Goal: Obtain resource: Obtain resource

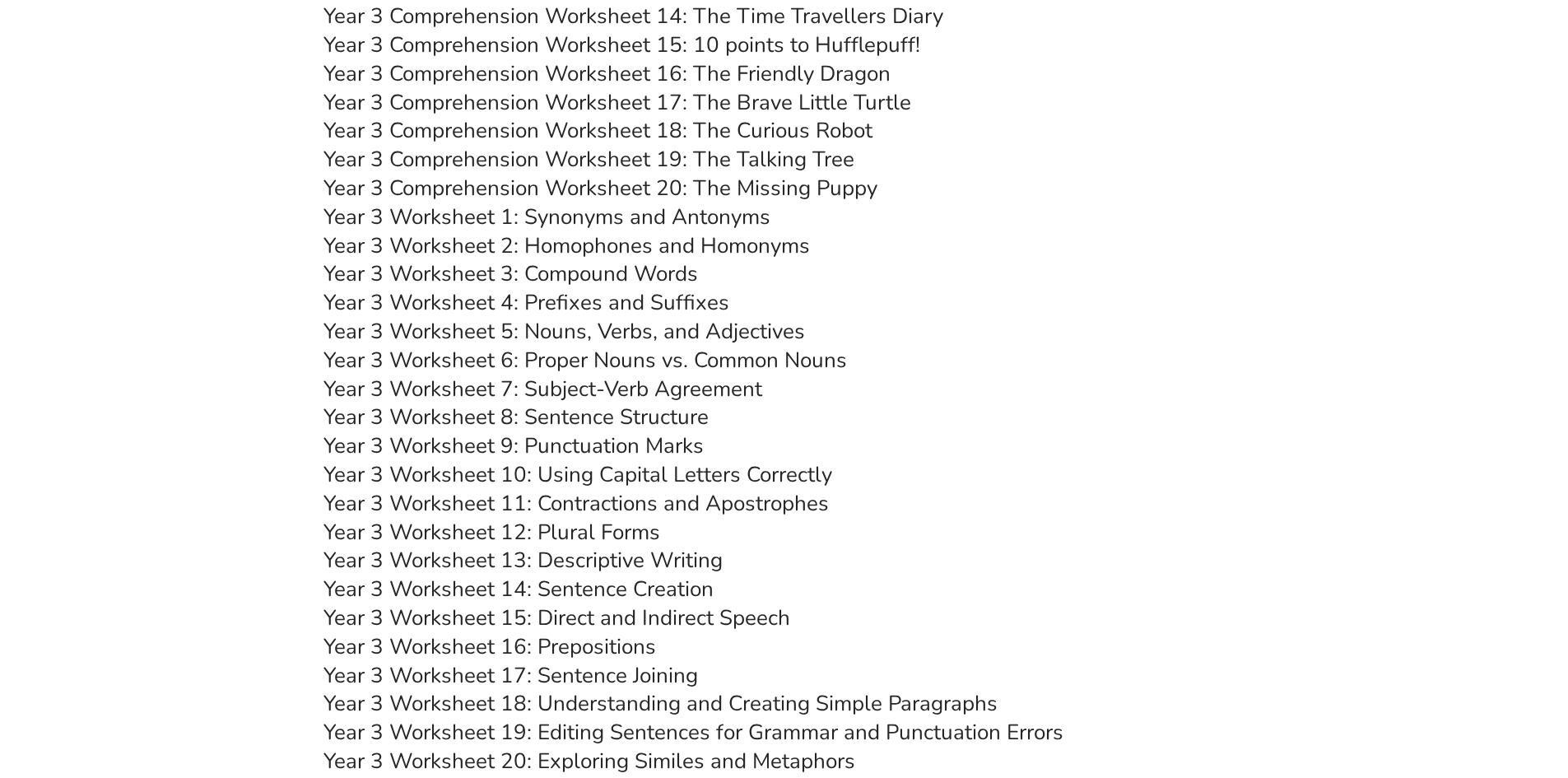
scroll to position [4778, 0]
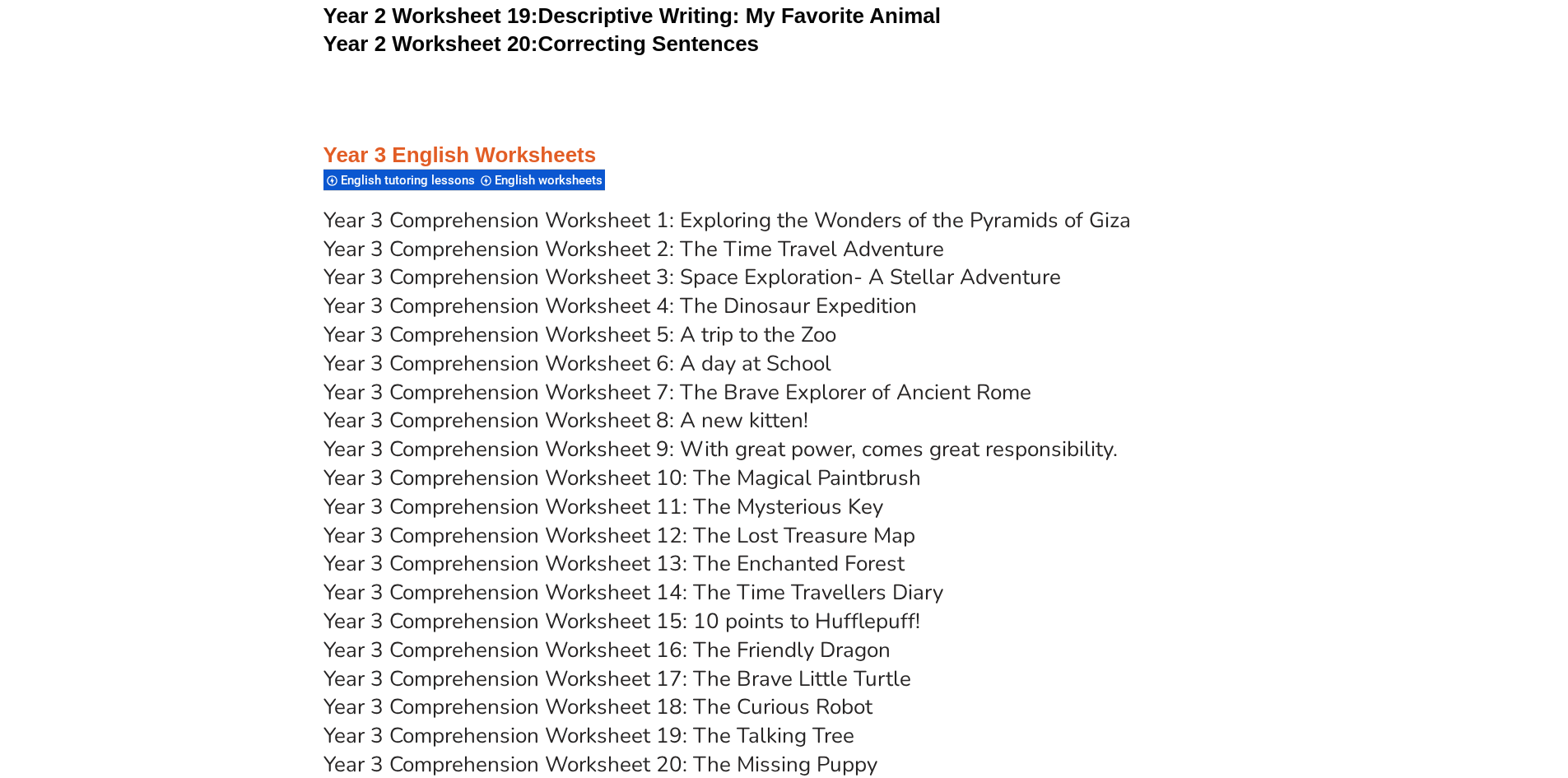
click at [441, 182] on span "English tutoring lessons" at bounding box center [411, 180] width 139 height 15
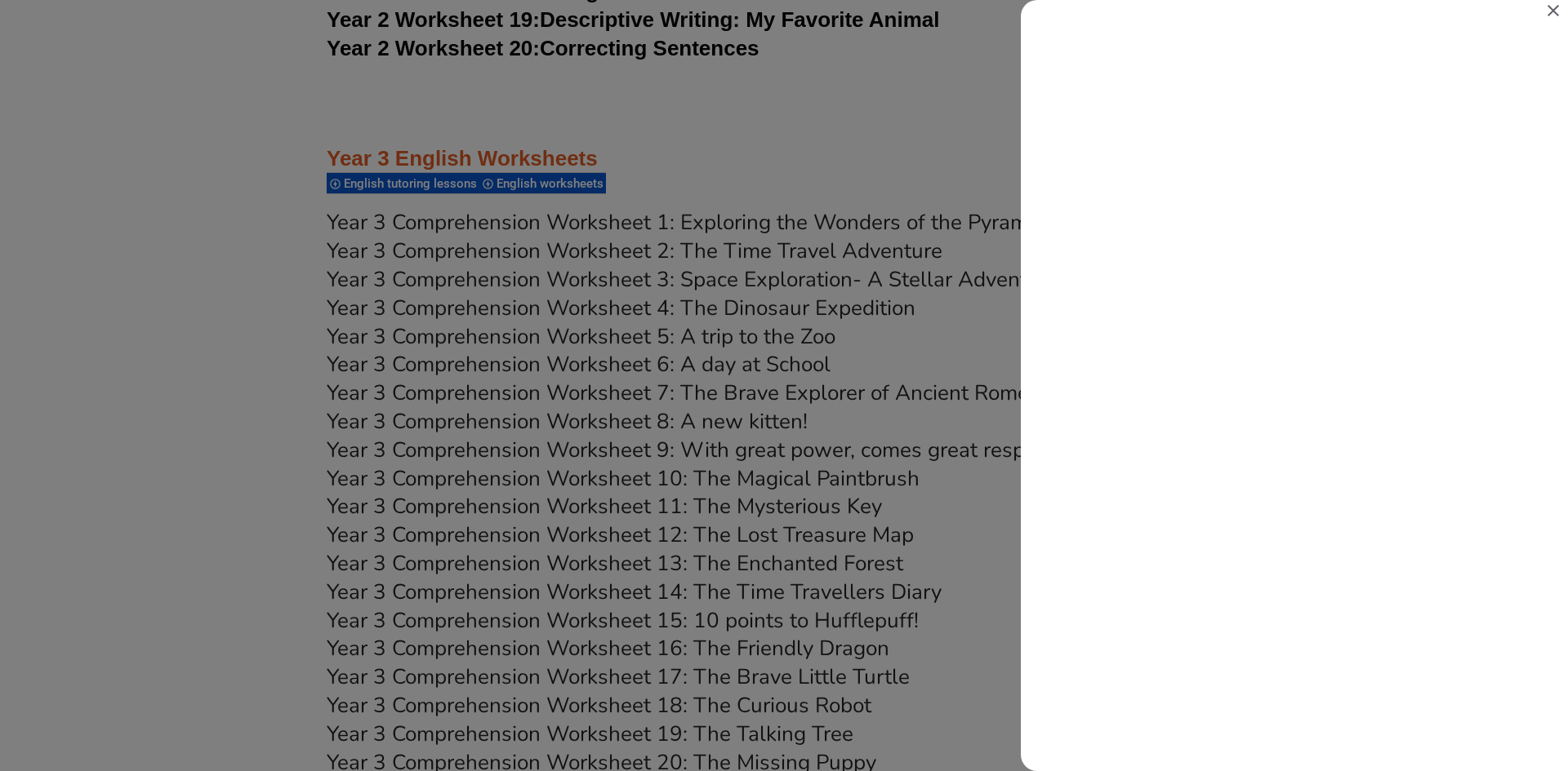
scroll to position [0, 0]
click at [1555, 9] on icon "Close" at bounding box center [1553, 11] width 20 height 20
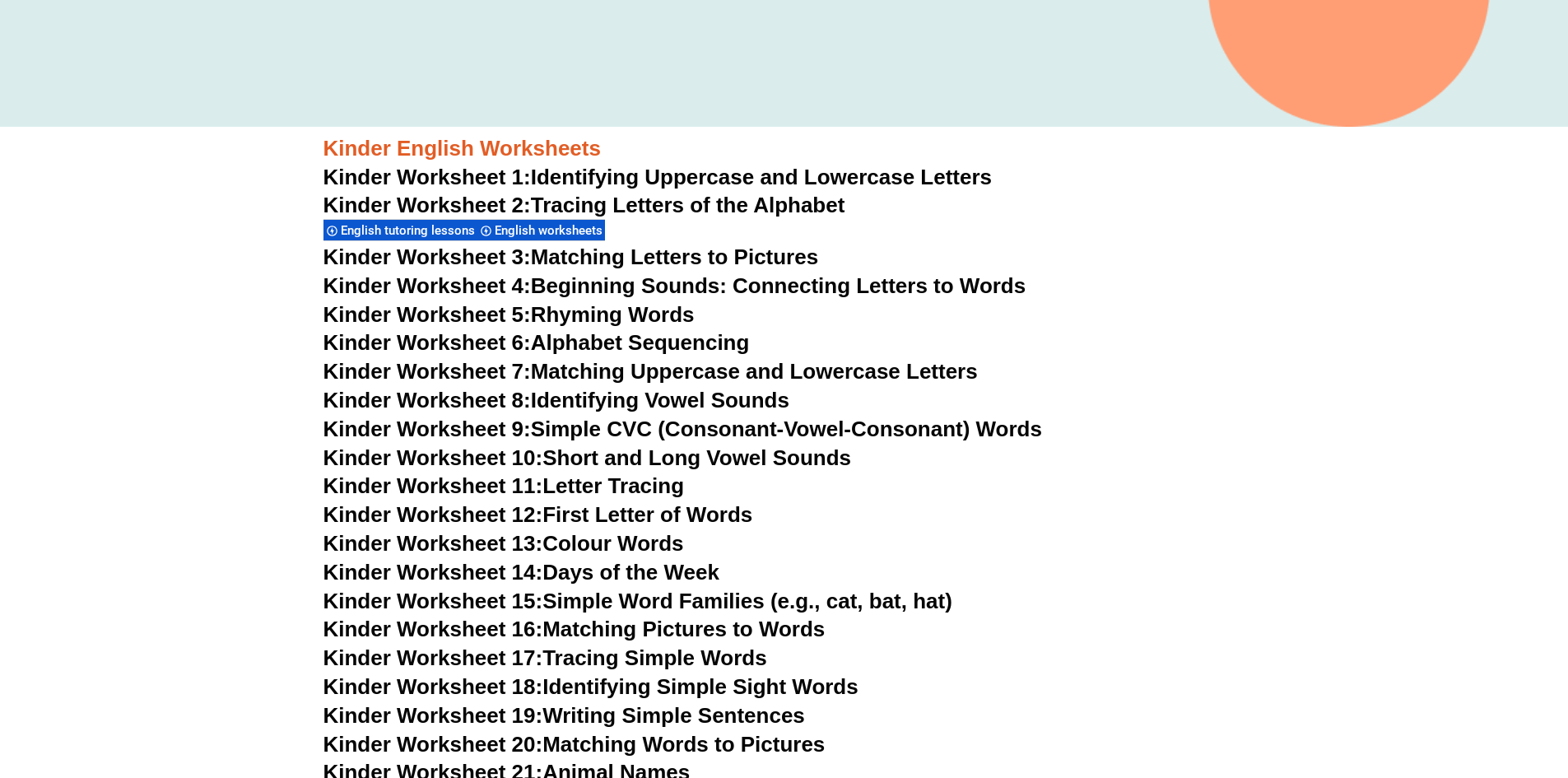
scroll to position [659, 0]
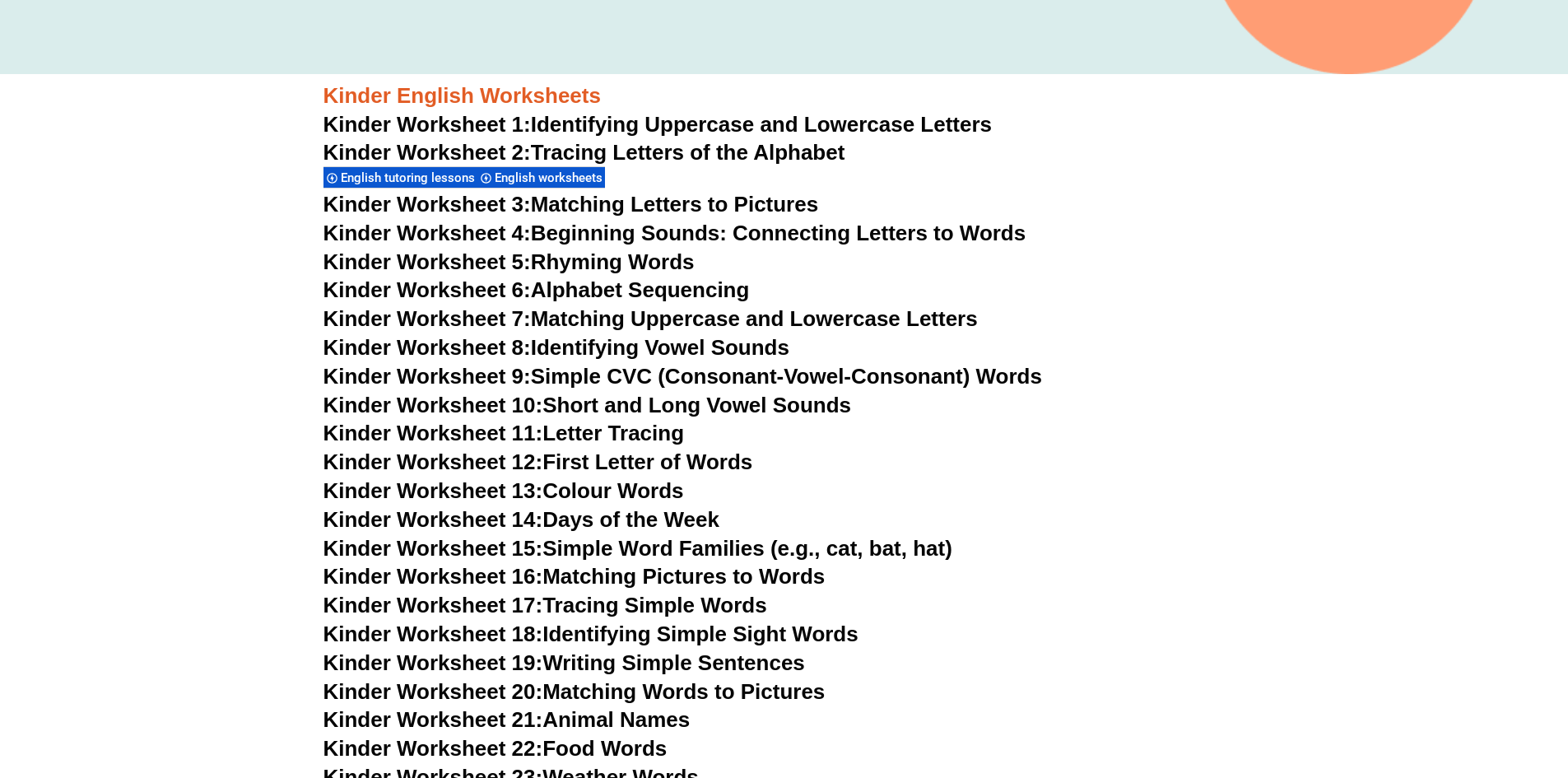
click at [632, 292] on link "Kinder Worksheet 6: Alphabet Sequencing" at bounding box center [537, 289] width 426 height 25
click at [648, 260] on link "Kinder Worksheet 5: Rhyming Words" at bounding box center [510, 262] width 371 height 25
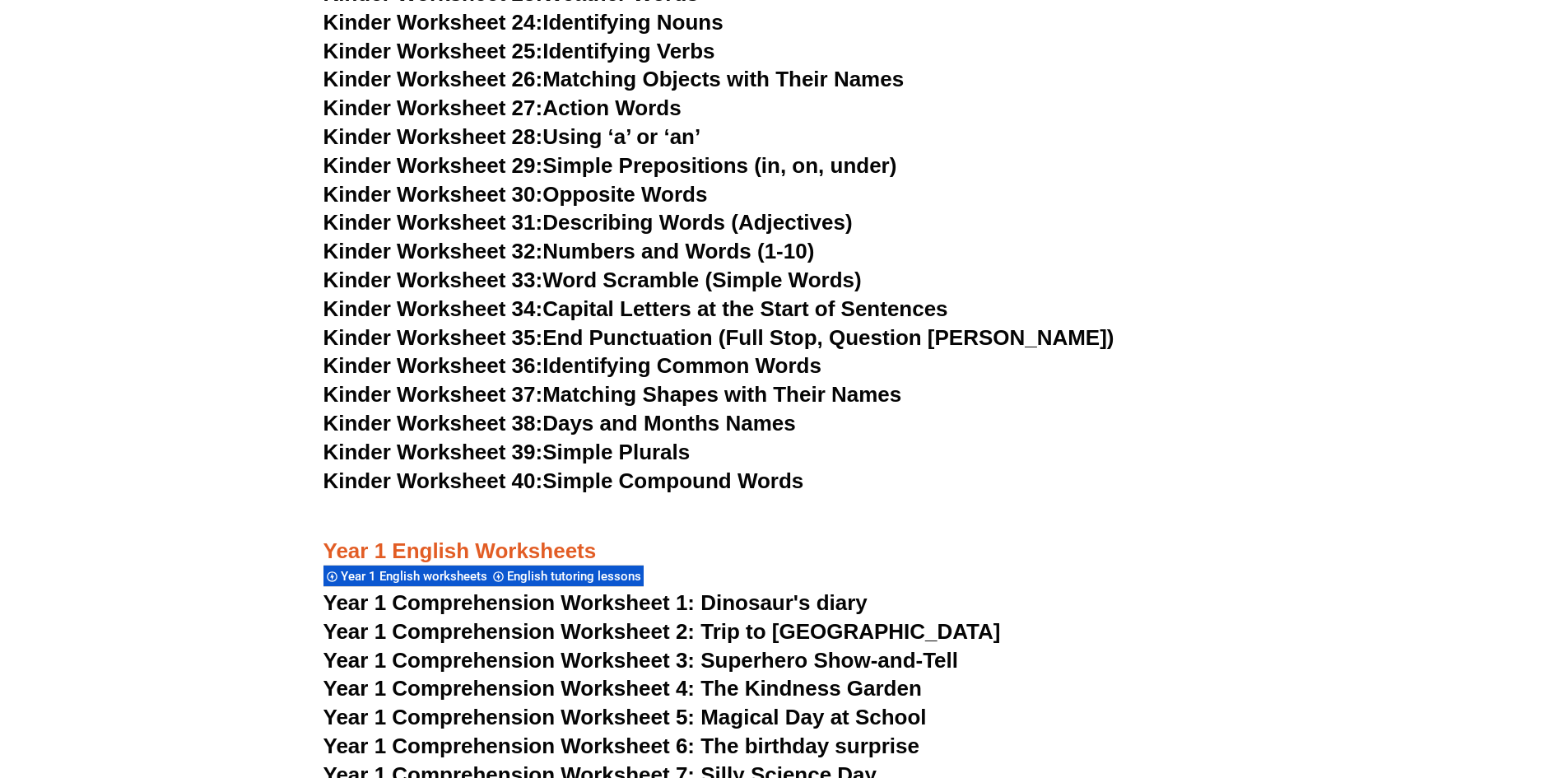
scroll to position [1812, 0]
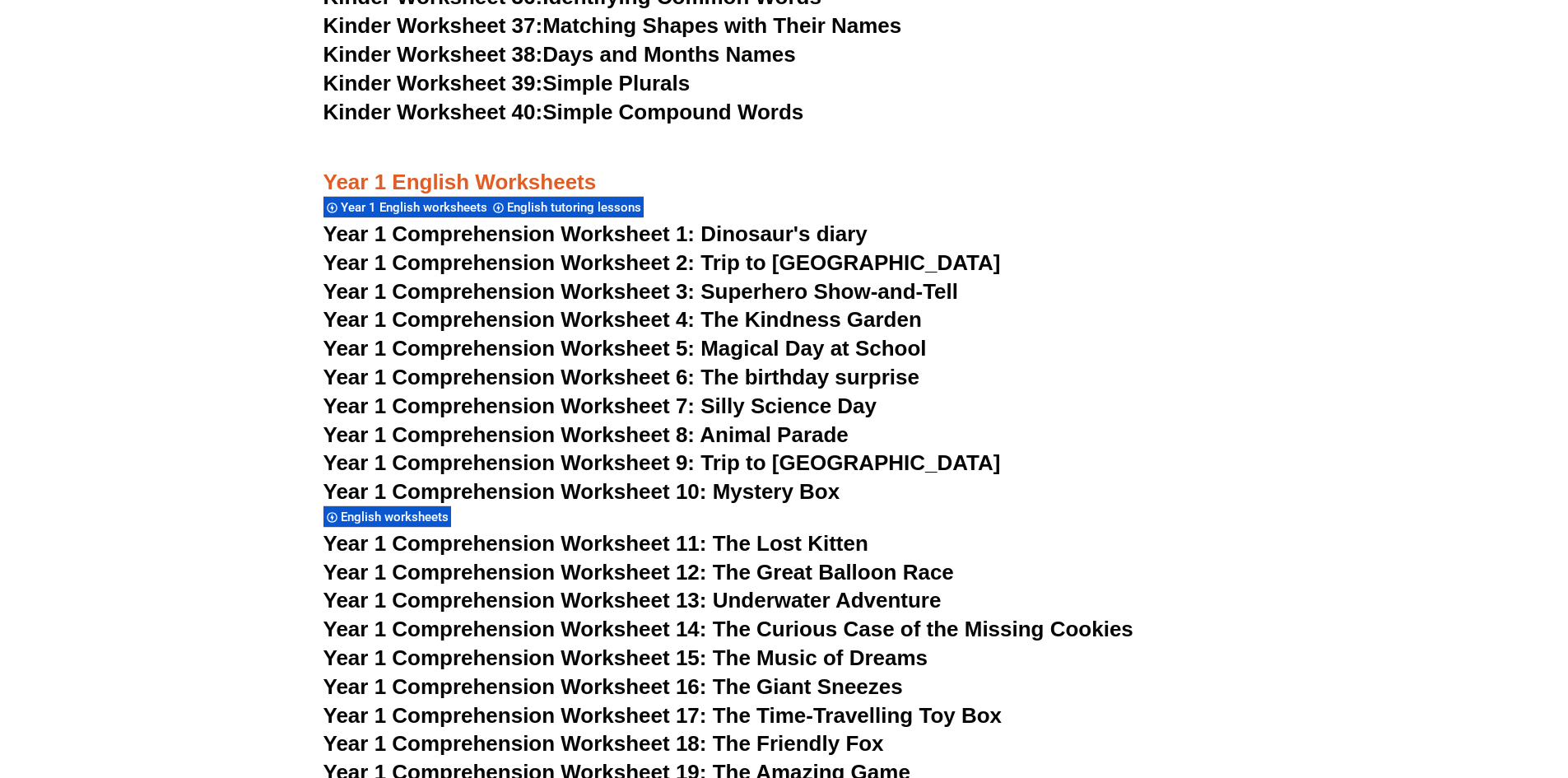
click at [564, 234] on span "Year 1 Comprehension Worksheet 1: Dinosaur's diary" at bounding box center [596, 233] width 544 height 25
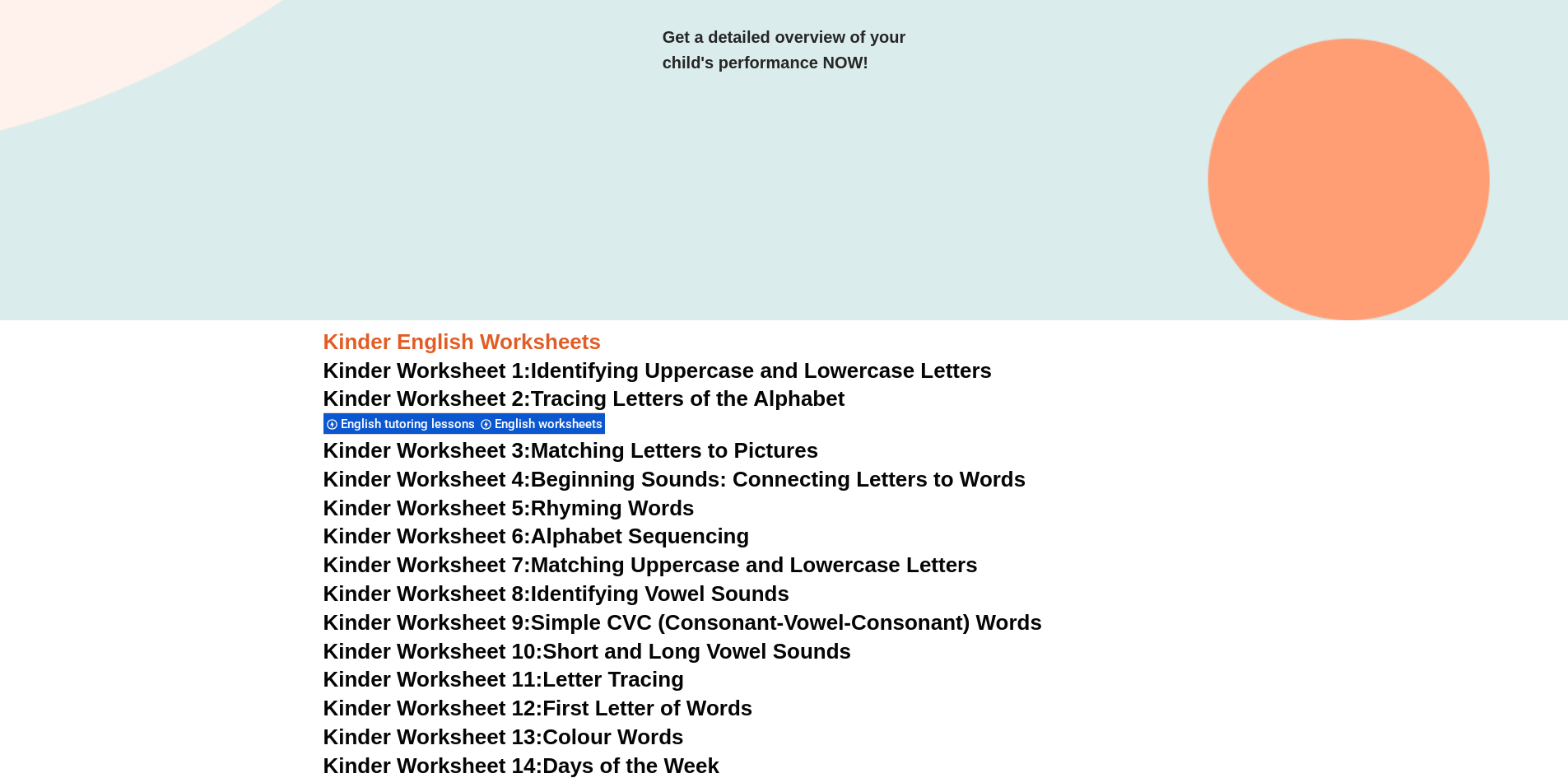
scroll to position [412, 0]
click at [643, 463] on link "Kinder Worksheet 3: Matching Letters to Pictures" at bounding box center [572, 451] width 496 height 25
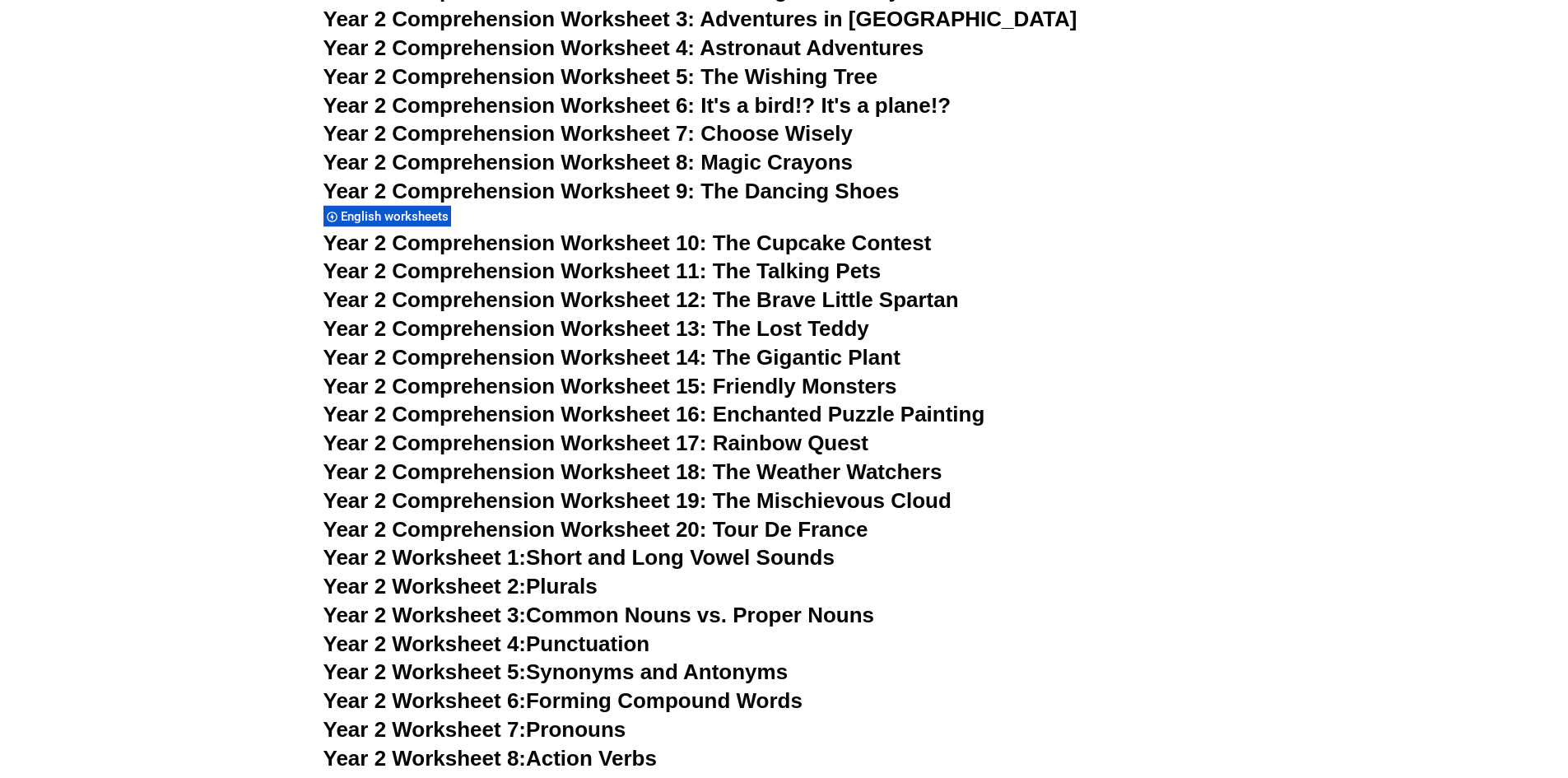
scroll to position [3707, 0]
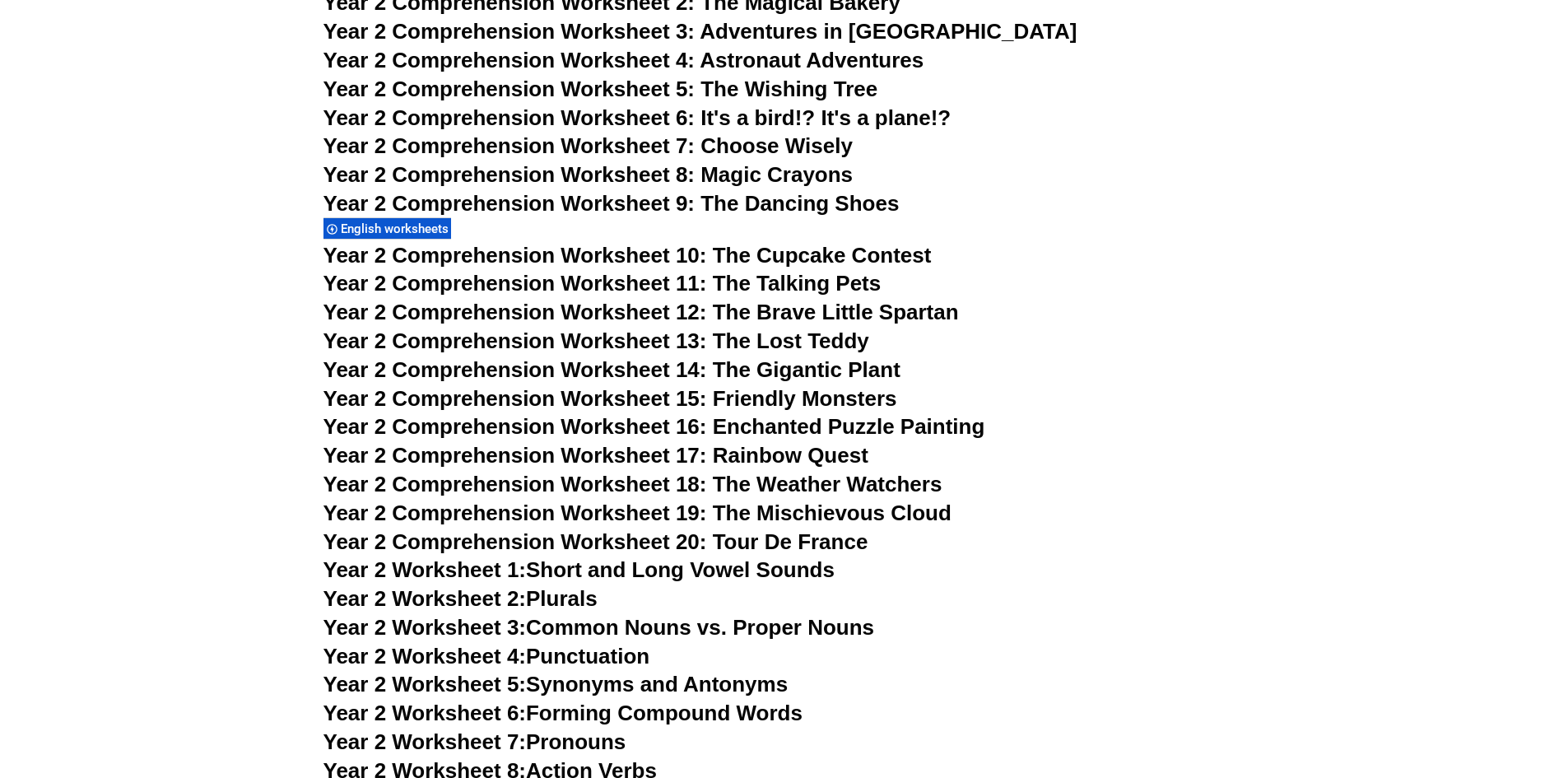
click at [571, 567] on link "Year 2 Worksheet 1: Short and Long Vowel Sounds" at bounding box center [579, 569] width 511 height 25
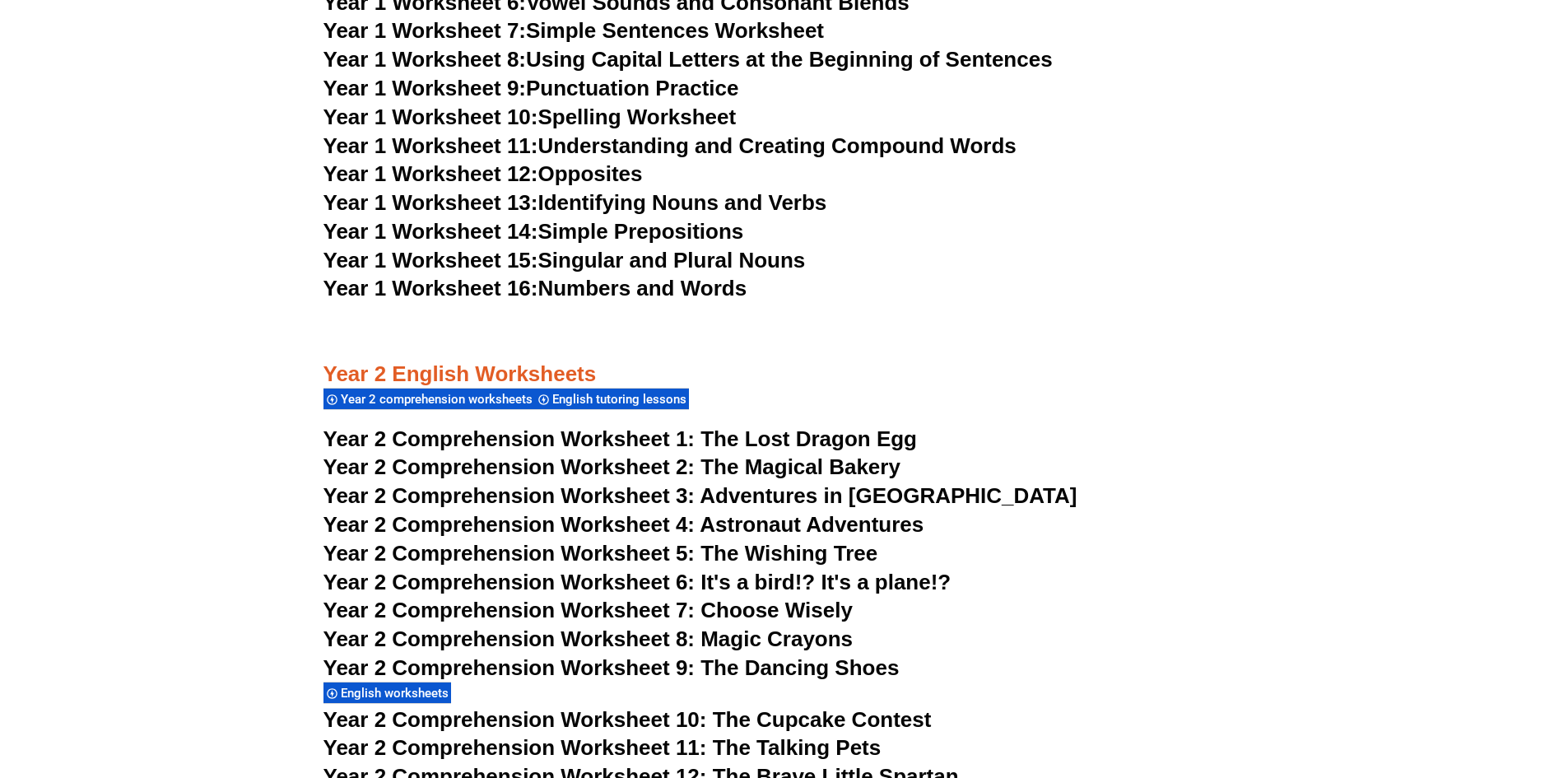
scroll to position [3213, 0]
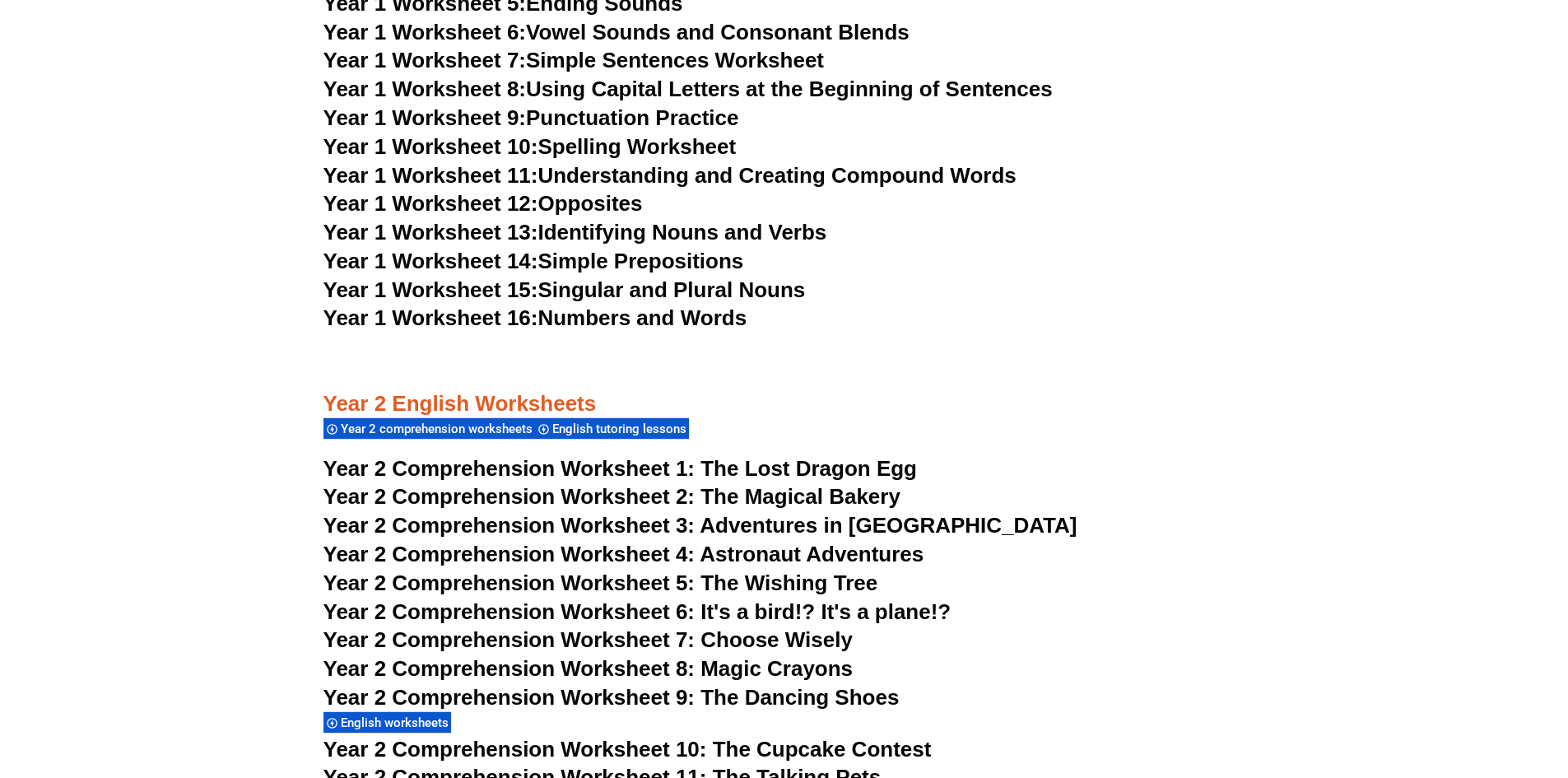
click at [546, 474] on span "Year 2 Comprehension Worksheet 1:" at bounding box center [510, 469] width 372 height 25
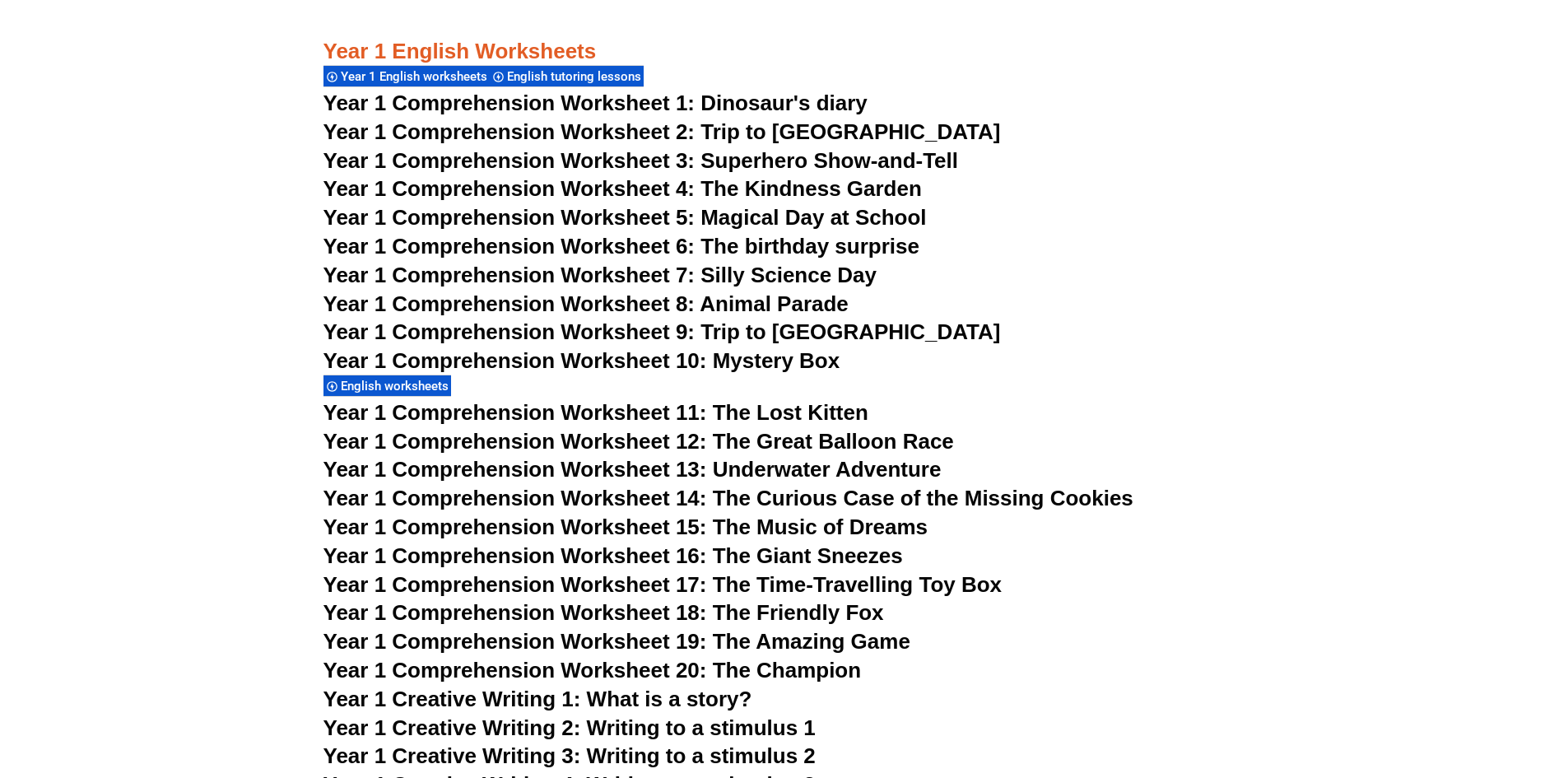
scroll to position [1895, 0]
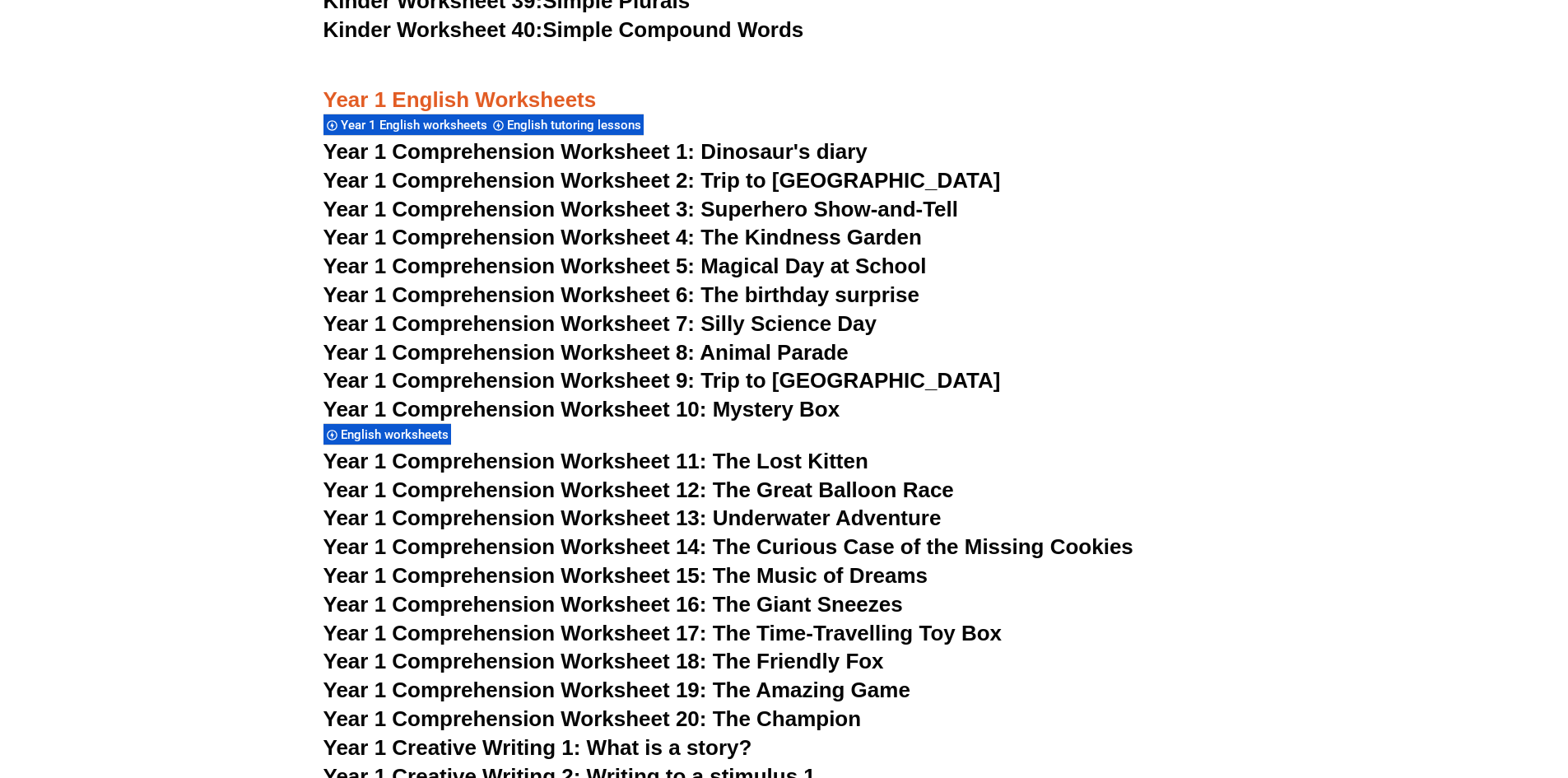
click at [682, 462] on span "Year 1 Comprehension Worksheet 11: The Lost Kitten" at bounding box center [596, 460] width 545 height 25
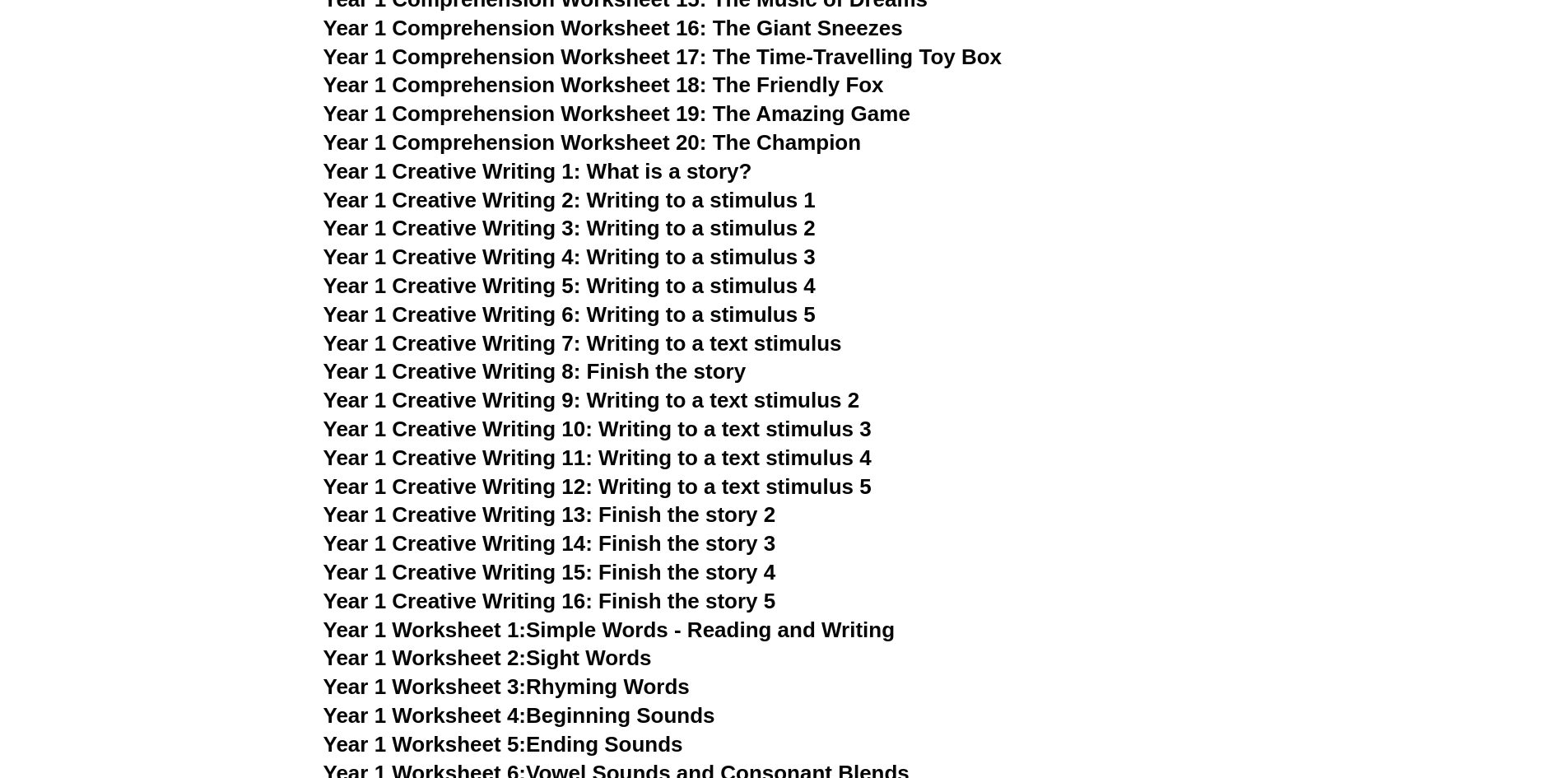
scroll to position [2718, 0]
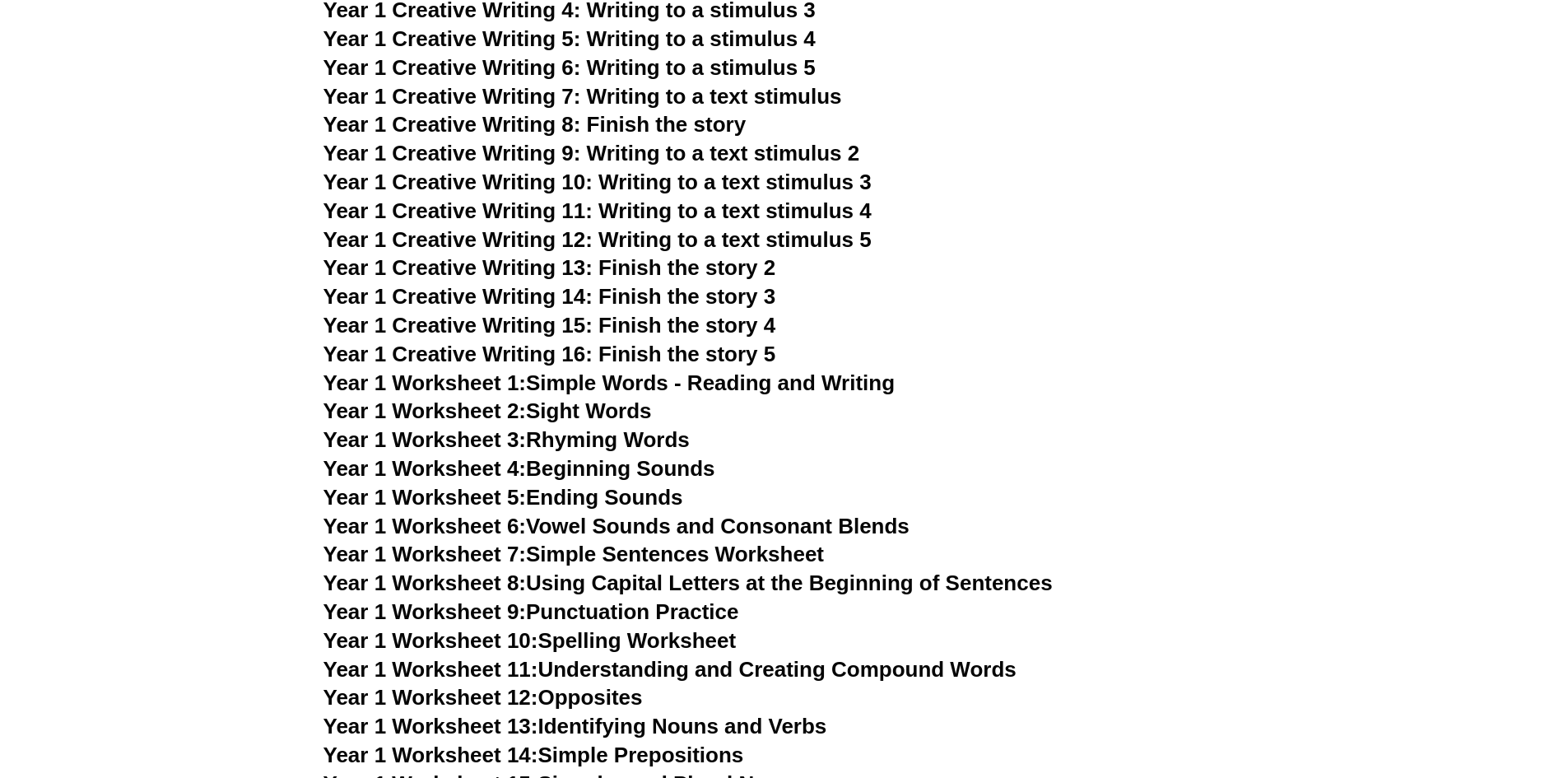
click at [564, 380] on link "Year 1 Worksheet 1: Simple Words - Reading and Writing" at bounding box center [609, 383] width 572 height 25
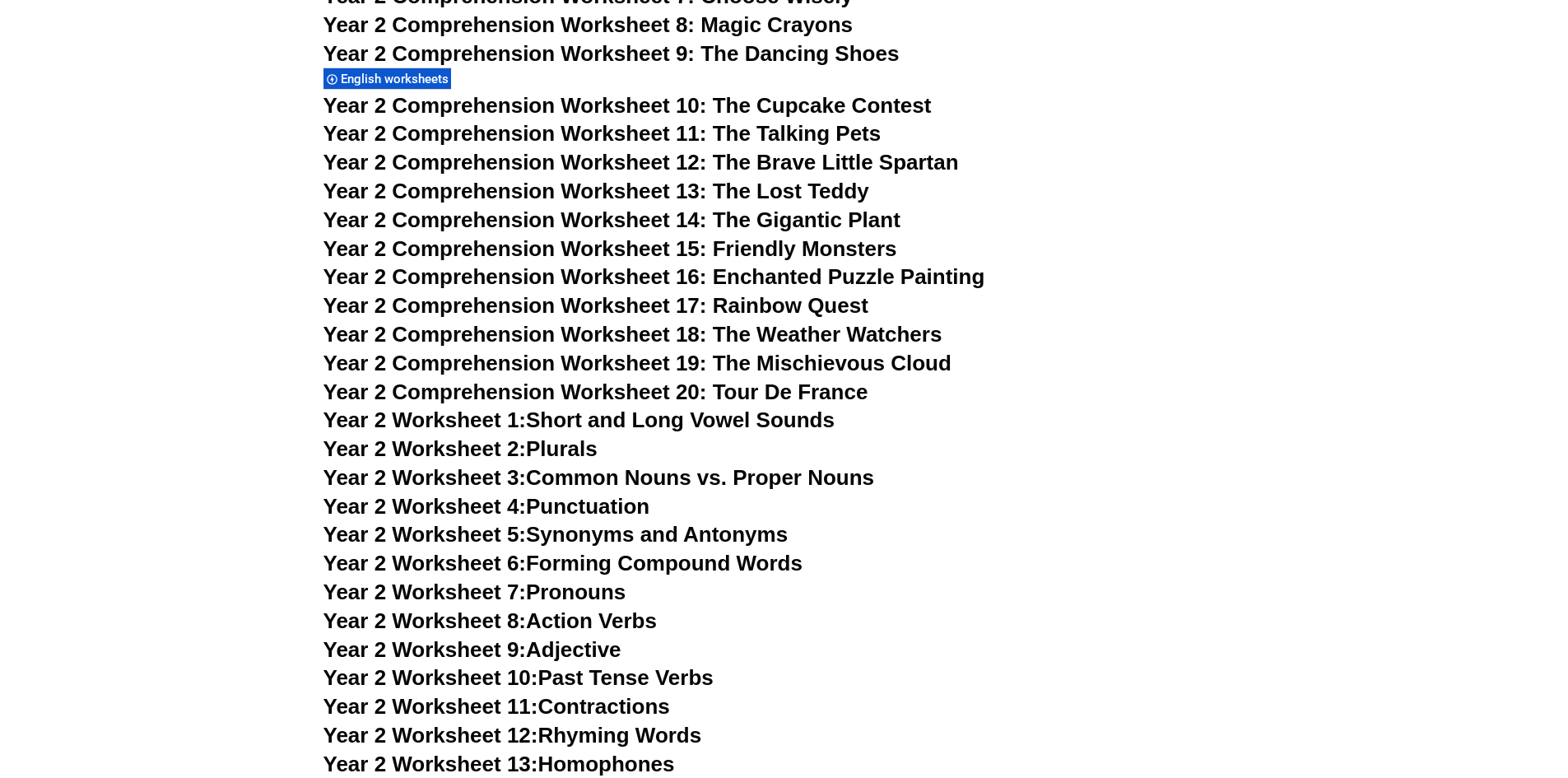
scroll to position [3872, 0]
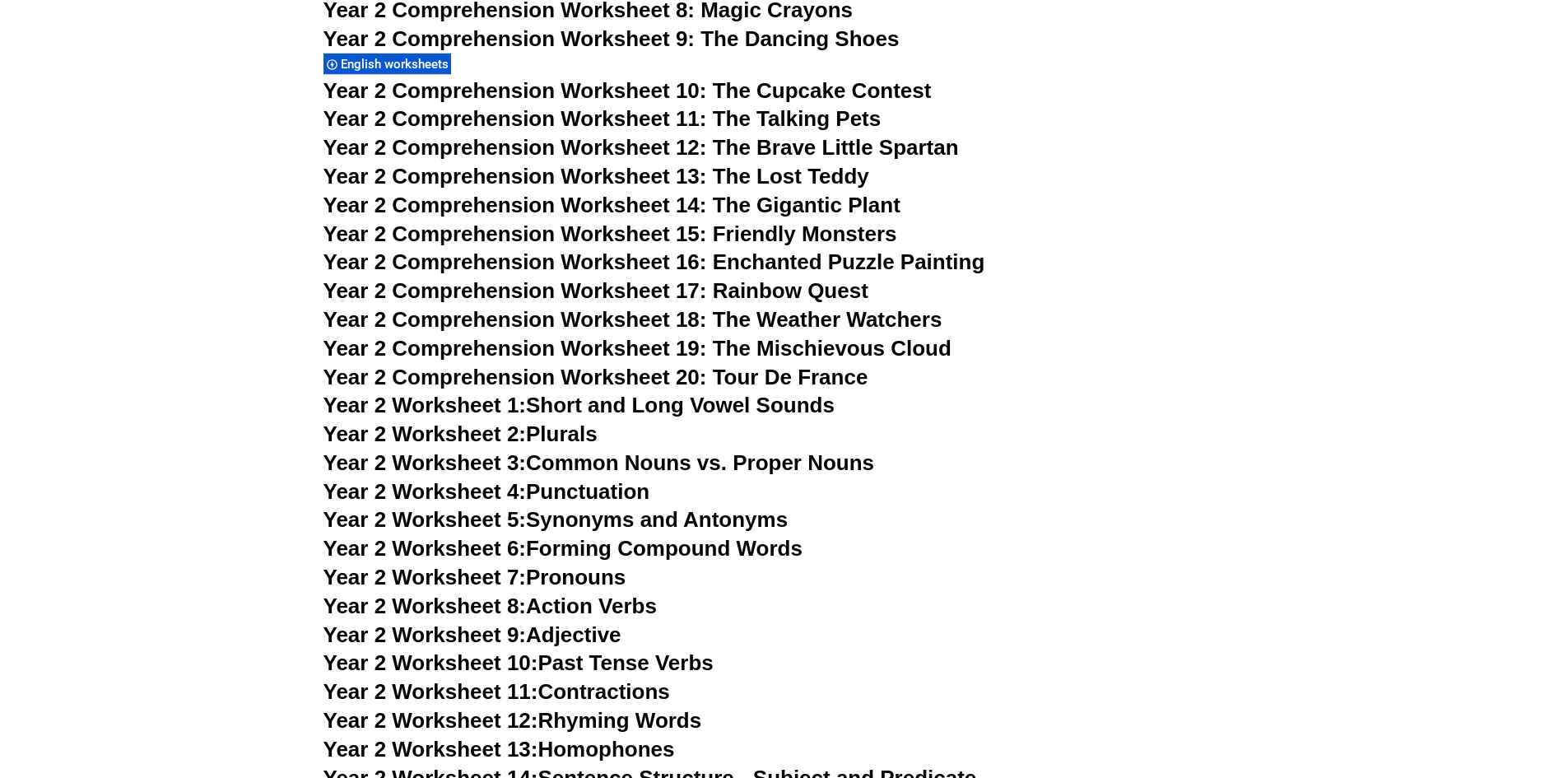
click at [605, 415] on link "Year 2 Worksheet 1: Short and Long Vowel Sounds" at bounding box center [579, 405] width 511 height 25
click at [564, 432] on link "Year 2 Worksheet 2: Plurals" at bounding box center [461, 434] width 274 height 25
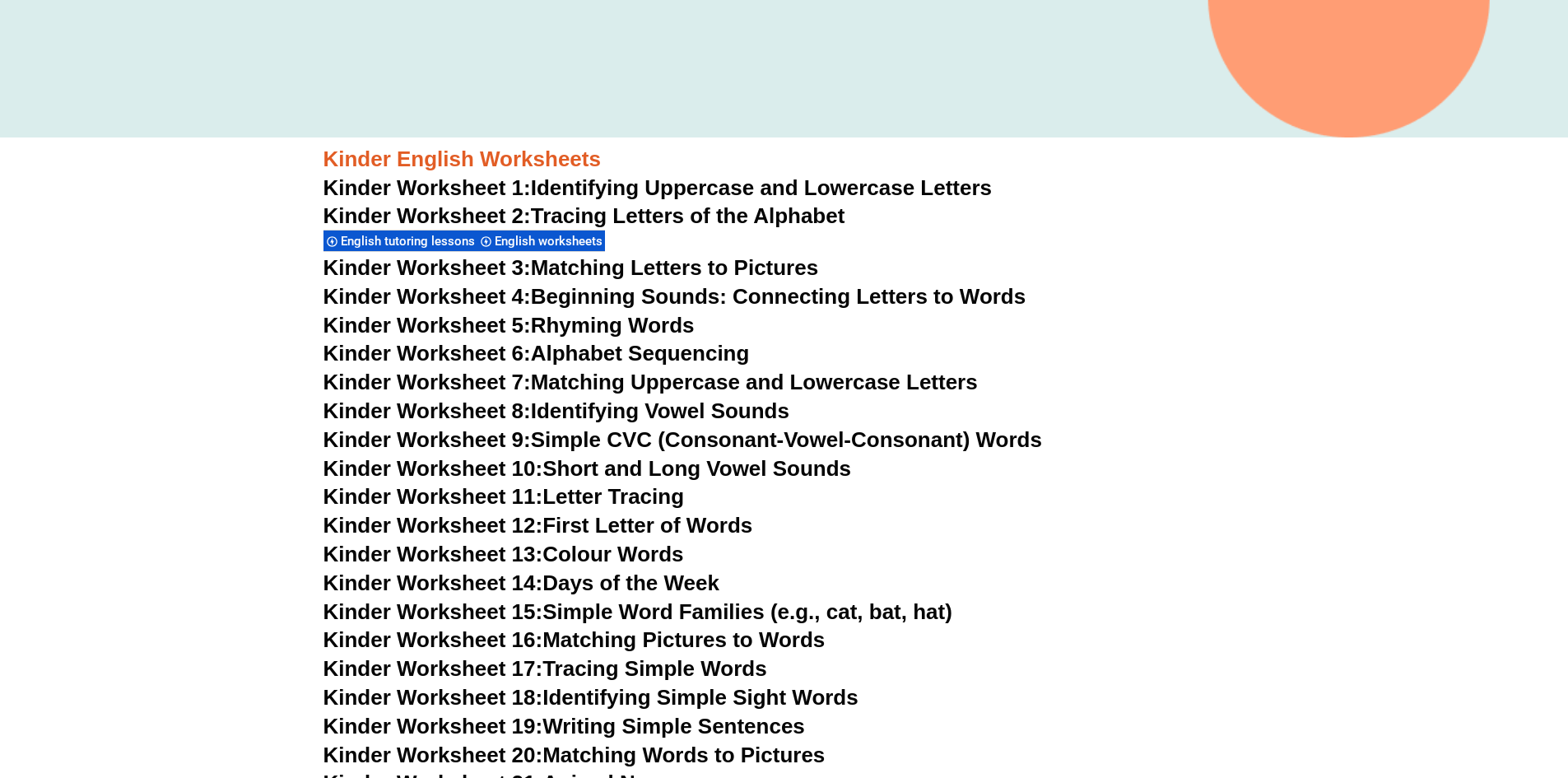
scroll to position [595, 0]
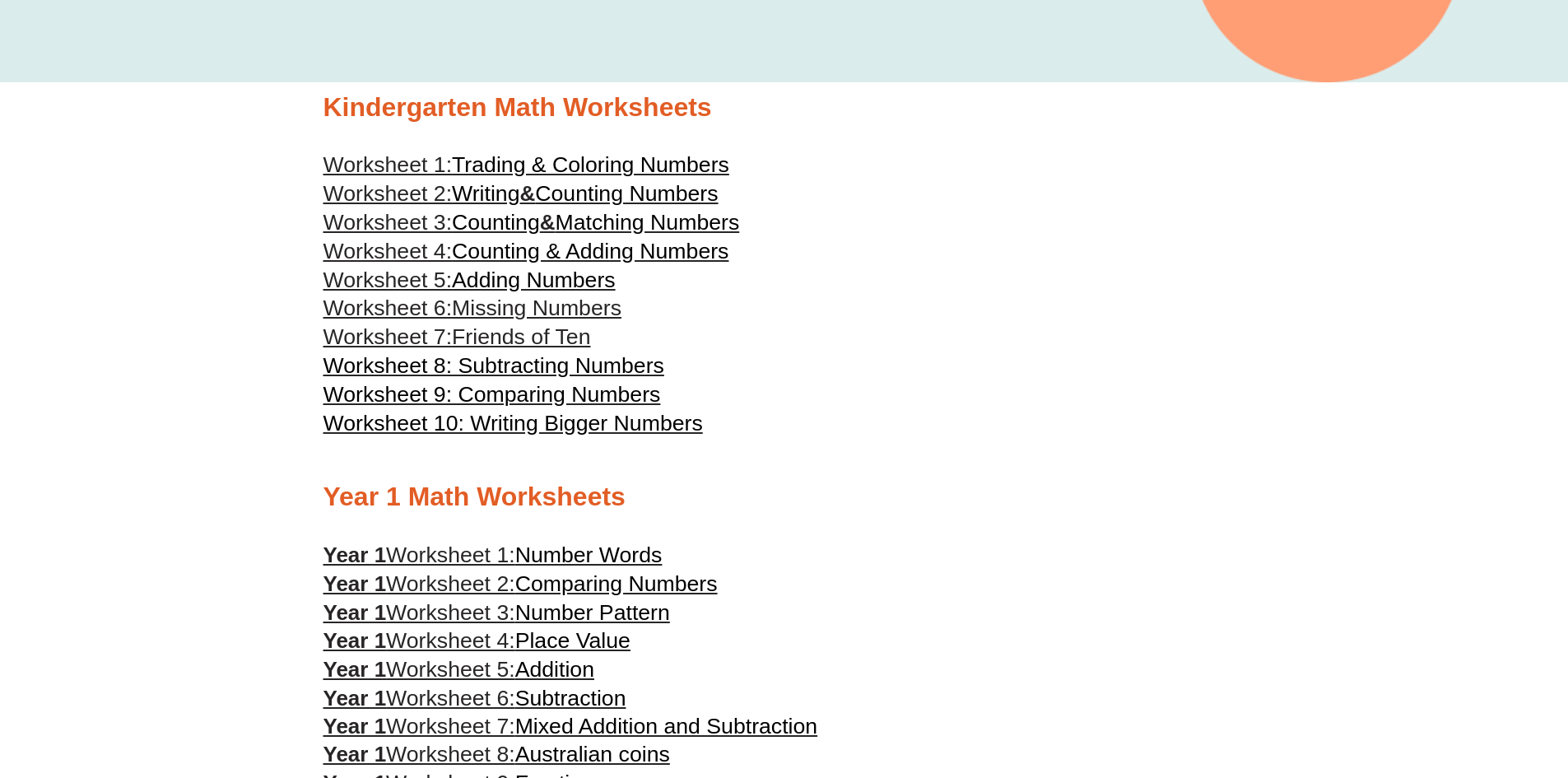
scroll to position [411, 0]
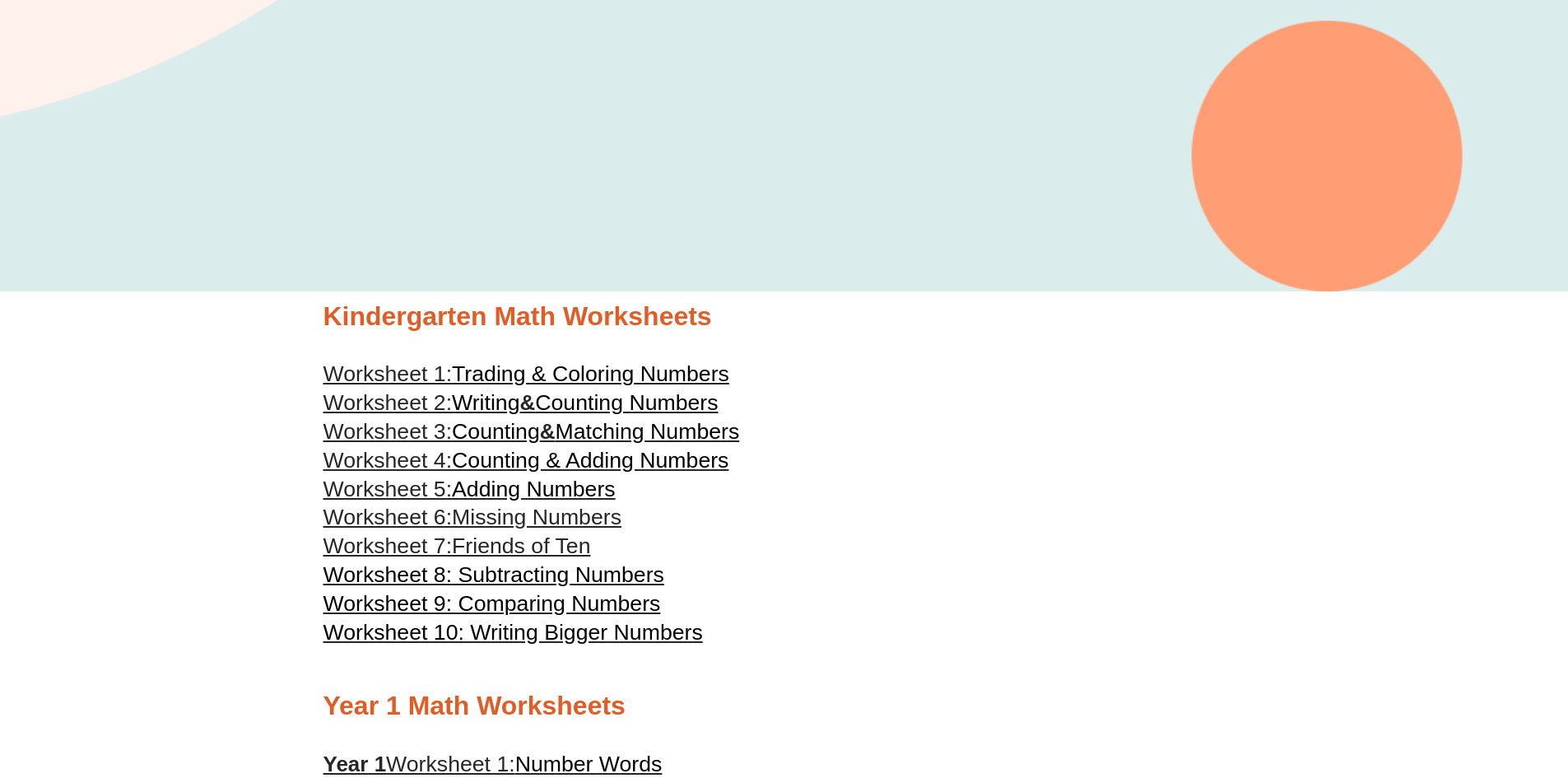
click at [517, 488] on span "Adding Numbers" at bounding box center [533, 489] width 164 height 25
click at [561, 435] on link "Worksheet 3: Counting & Matching Numbers" at bounding box center [532, 431] width 416 height 25
click at [520, 402] on span "Writing" at bounding box center [486, 403] width 68 height 25
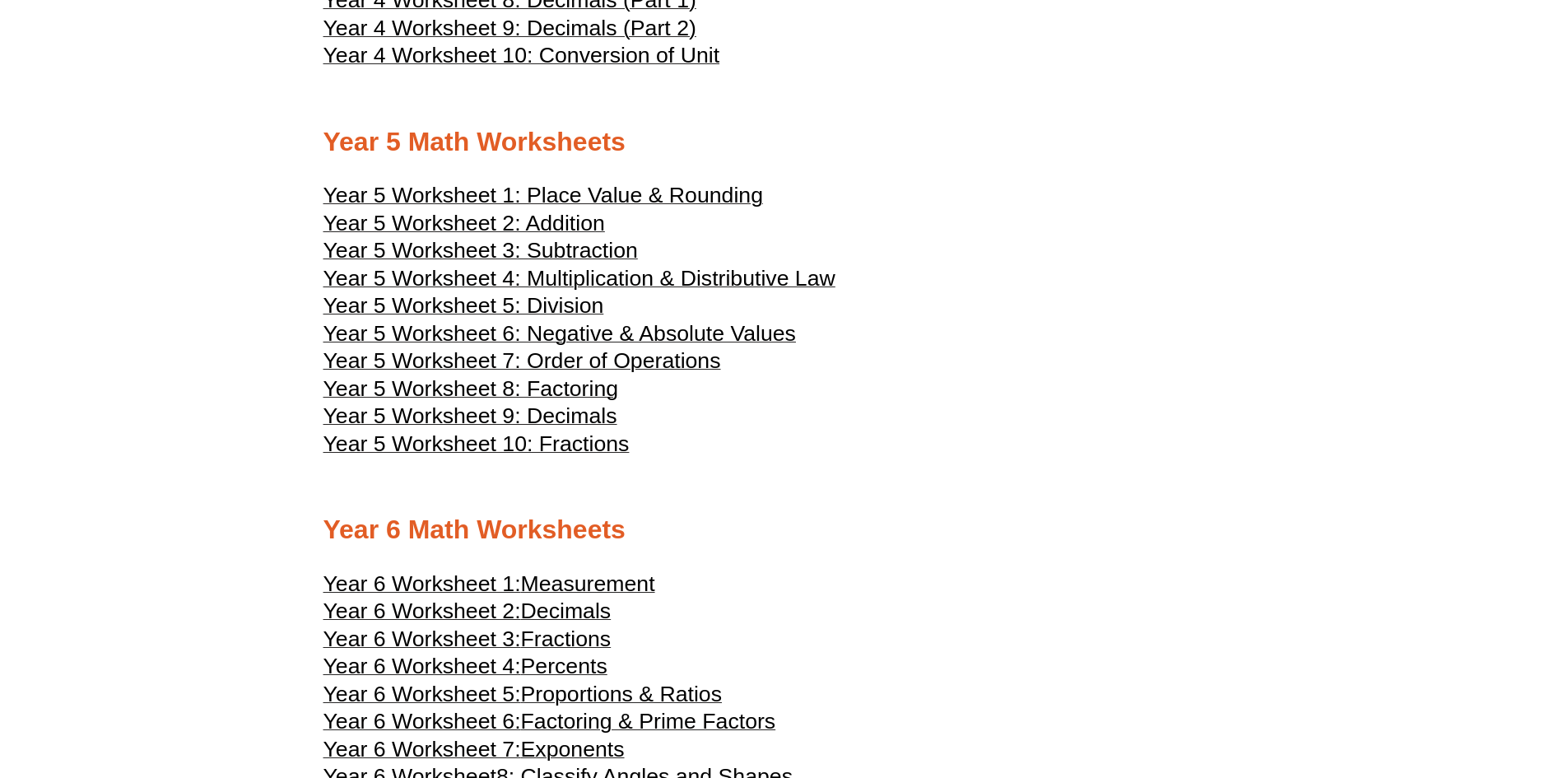
scroll to position [2635, 0]
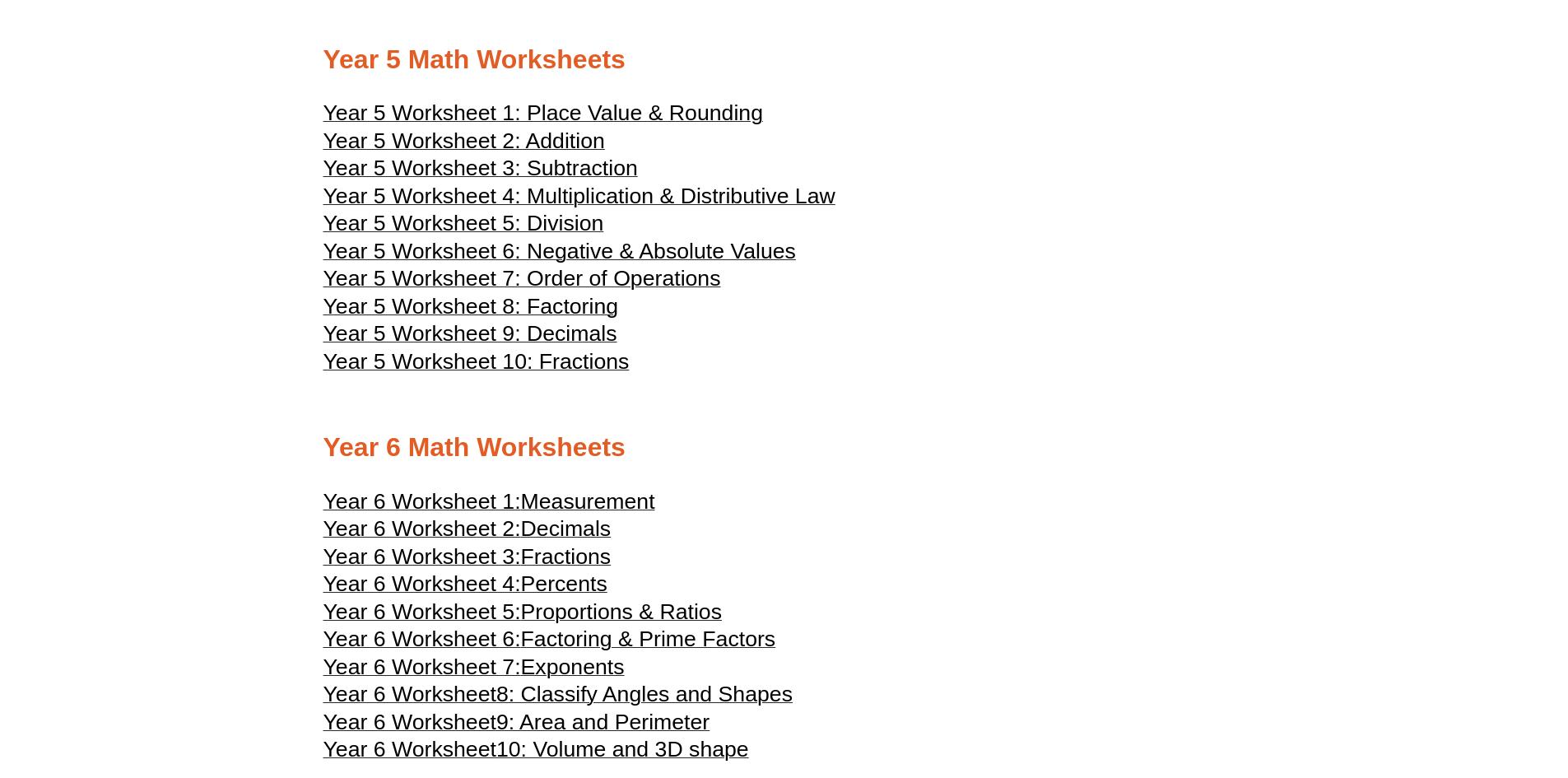
click at [568, 583] on span "Percents" at bounding box center [564, 584] width 86 height 25
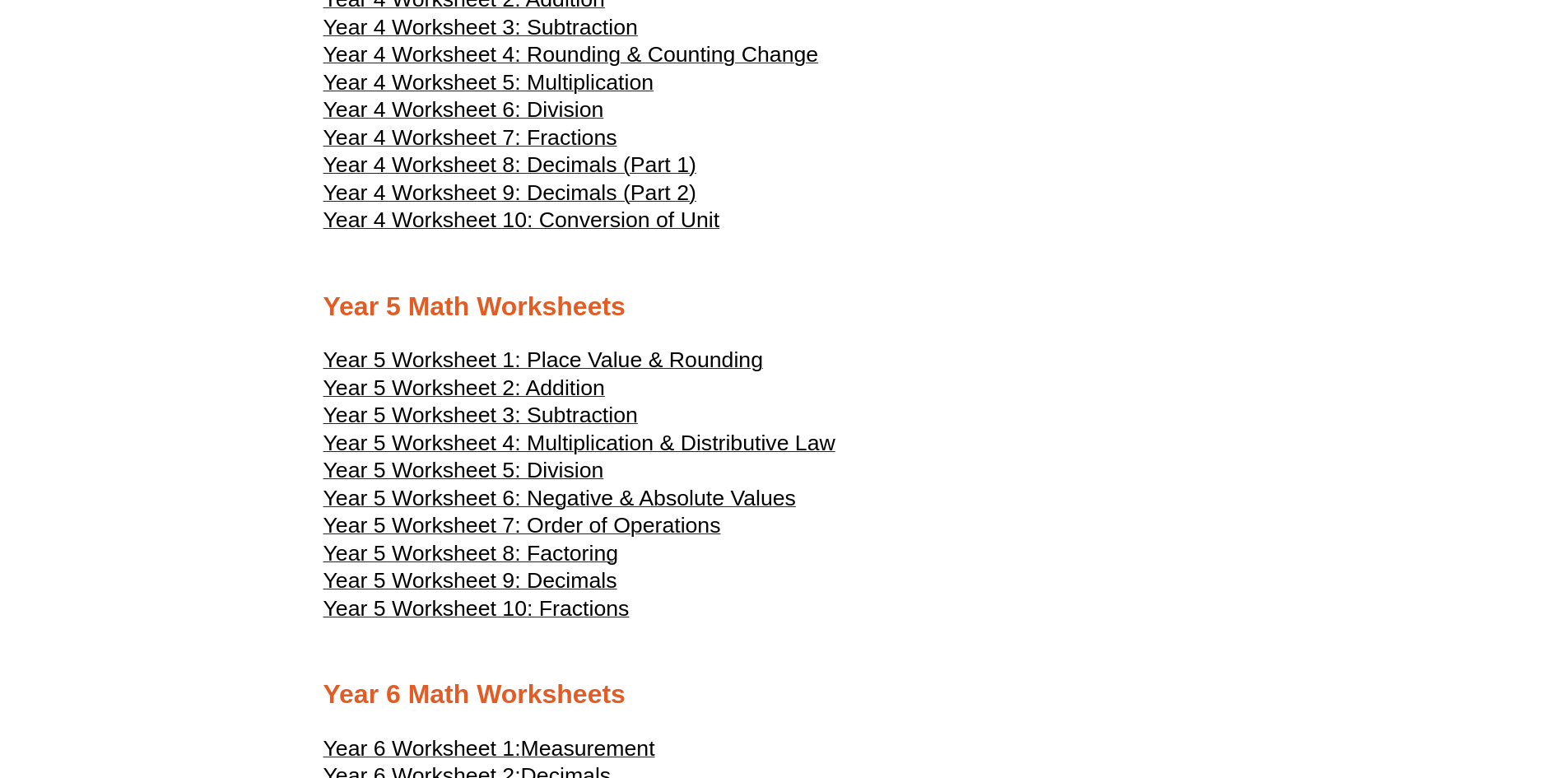
scroll to position [2058, 0]
